Goal: Register for event/course

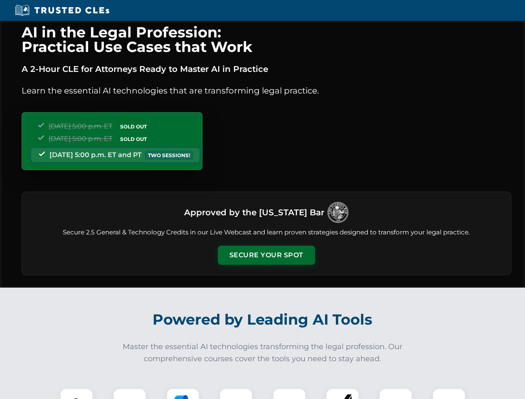
click at [266, 255] on button "Secure Your Spot" at bounding box center [266, 255] width 97 height 19
click at [76, 393] on img at bounding box center [76, 405] width 24 height 24
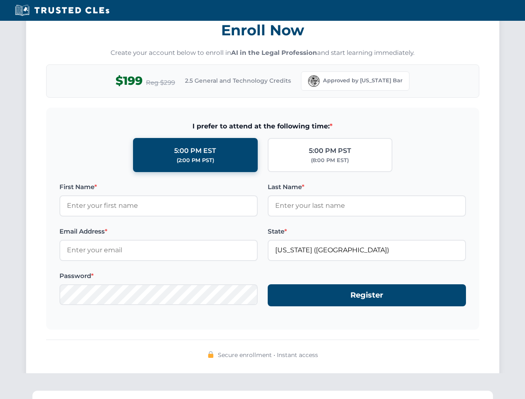
scroll to position [816, 0]
